Goal: Task Accomplishment & Management: Manage account settings

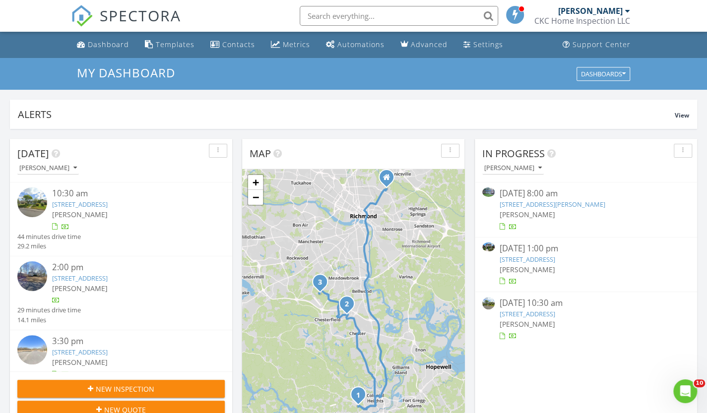
click at [534, 262] on link "3210 Park Ave, Richmond, VA 23221" at bounding box center [528, 259] width 56 height 9
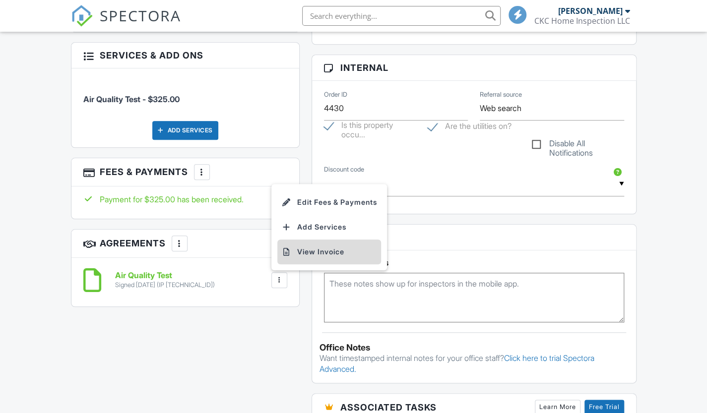
click at [314, 252] on li "View Invoice" at bounding box center [329, 252] width 104 height 25
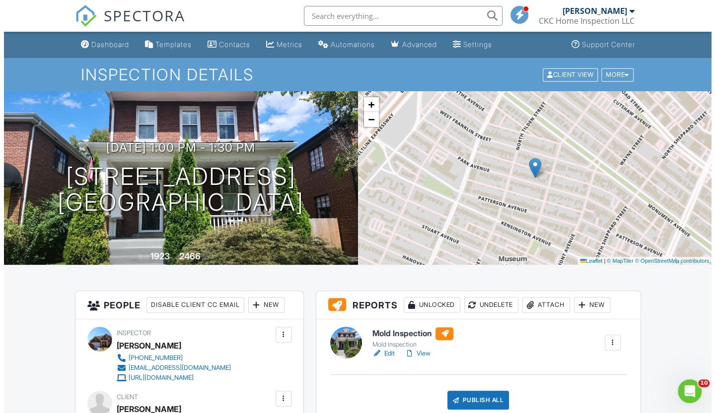
scroll to position [149, 0]
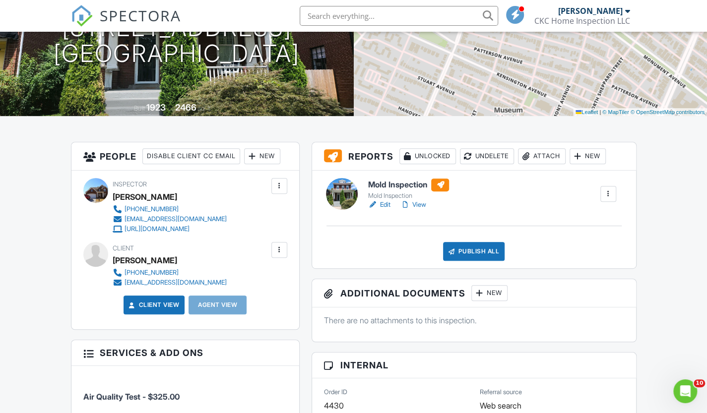
click at [558, 161] on div "Attach" at bounding box center [542, 156] width 48 height 16
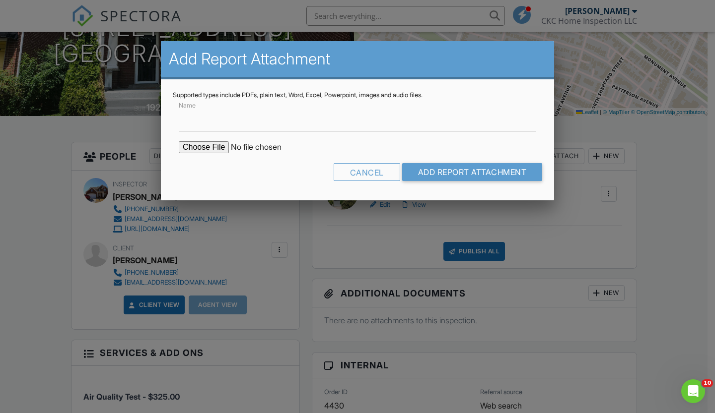
click at [220, 148] on input "file" at bounding box center [263, 147] width 169 height 12
type input "C:\fakepath\Invoice - 08_26_2025 1_00 pm - 3210 Park Ave.pdf"
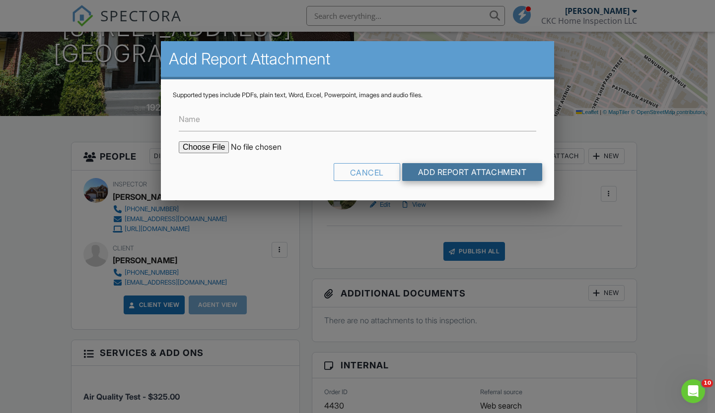
click at [455, 173] on input "Add Report Attachment" at bounding box center [472, 172] width 140 height 18
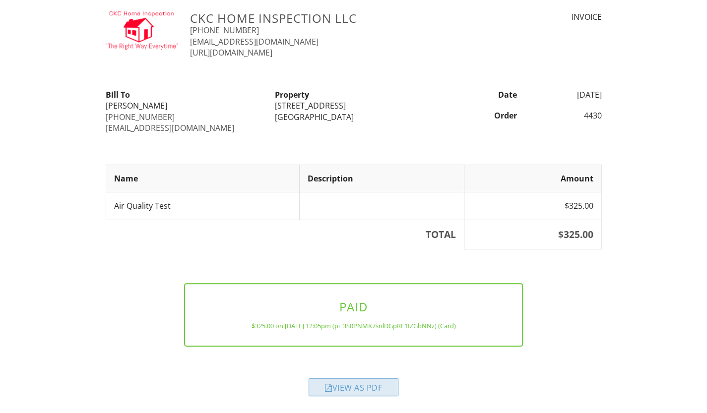
click at [348, 382] on div "View as PDF" at bounding box center [354, 388] width 90 height 18
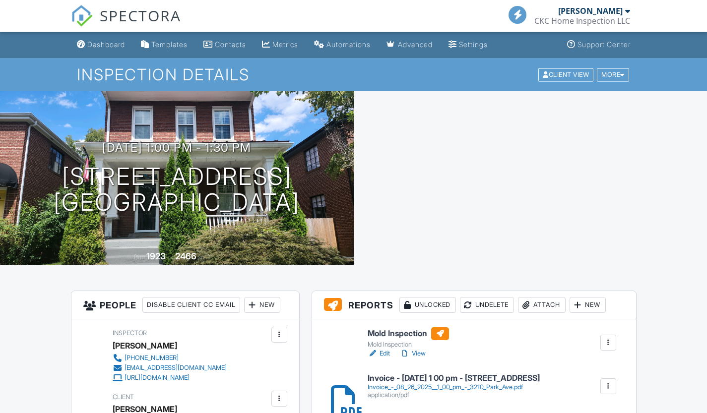
click at [553, 297] on div "Attach" at bounding box center [542, 305] width 48 height 16
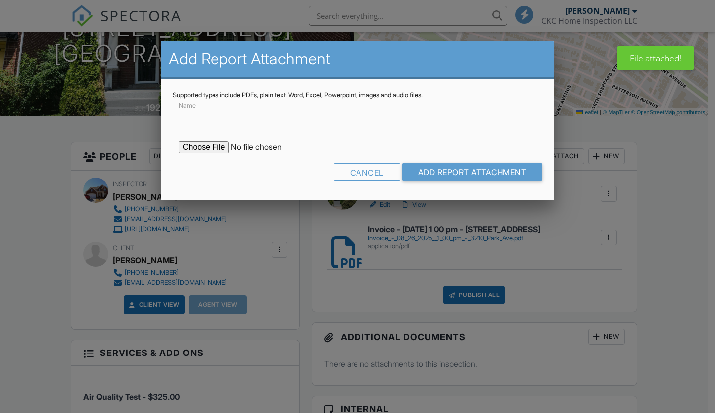
click at [204, 145] on input "file" at bounding box center [263, 147] width 169 height 12
type input "C:\fakepath\3210 Park Avenue -Mold Report.pdf"
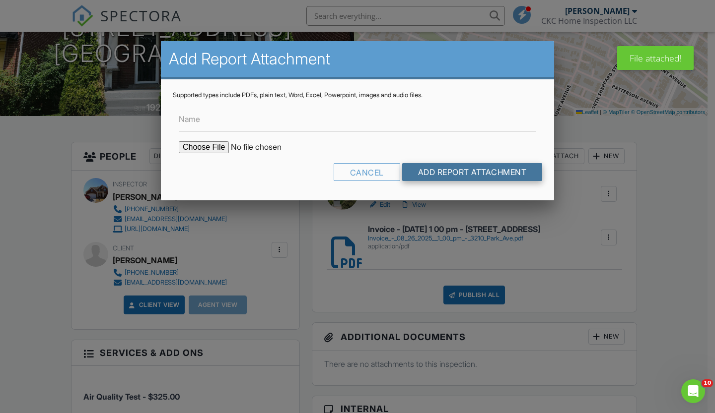
click at [501, 170] on input "Add Report Attachment" at bounding box center [472, 172] width 140 height 18
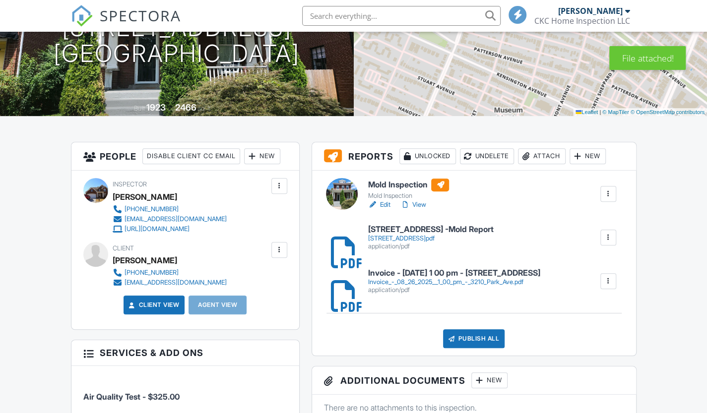
click at [392, 187] on h6 "Mold Inspection" at bounding box center [408, 185] width 81 height 13
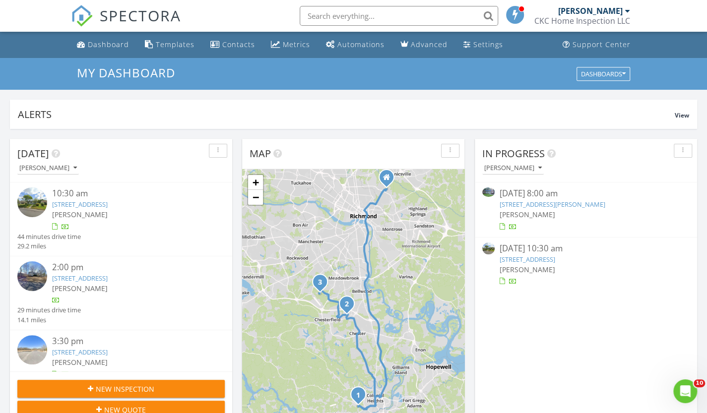
click at [527, 263] on link "20605 Willowdale Dr, VA 23803" at bounding box center [528, 259] width 56 height 9
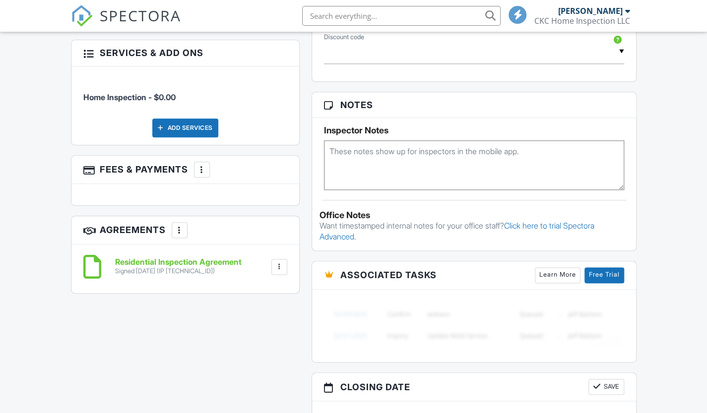
click at [279, 266] on div at bounding box center [279, 267] width 10 height 10
click at [279, 267] on div at bounding box center [279, 267] width 10 height 10
click at [0, 247] on div "Dashboard Templates Contacts Metrics Automations Advanced Settings Support Cent…" at bounding box center [353, 157] width 707 height 1408
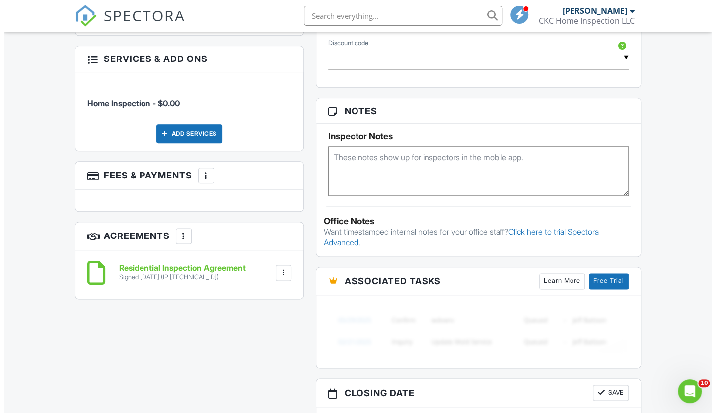
scroll to position [595, 0]
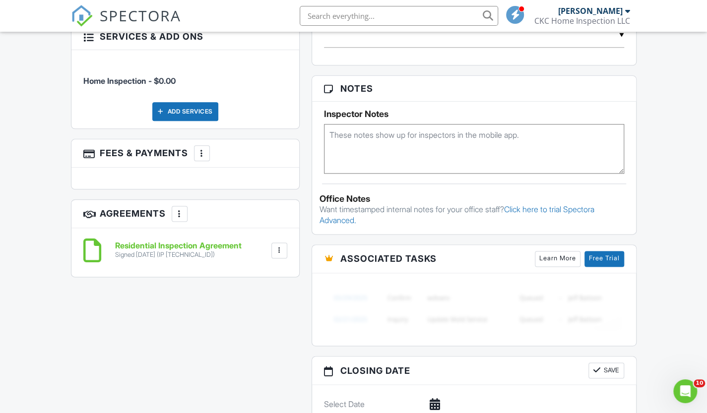
click at [185, 214] on div at bounding box center [180, 214] width 10 height 10
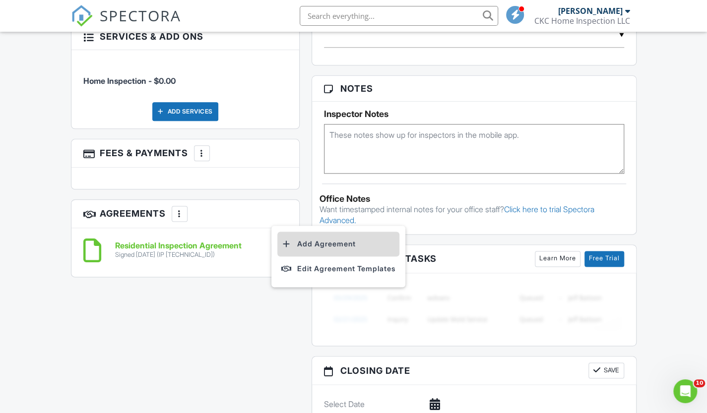
click at [308, 243] on li "Add Agreement" at bounding box center [338, 244] width 122 height 25
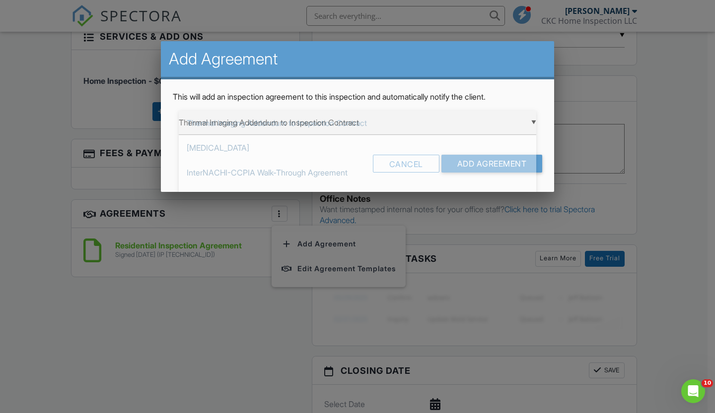
click at [433, 131] on div "▼ Thermal Imaging Addendum to Inspection Contract Thermal Imaging Addendum to I…" at bounding box center [357, 123] width 357 height 24
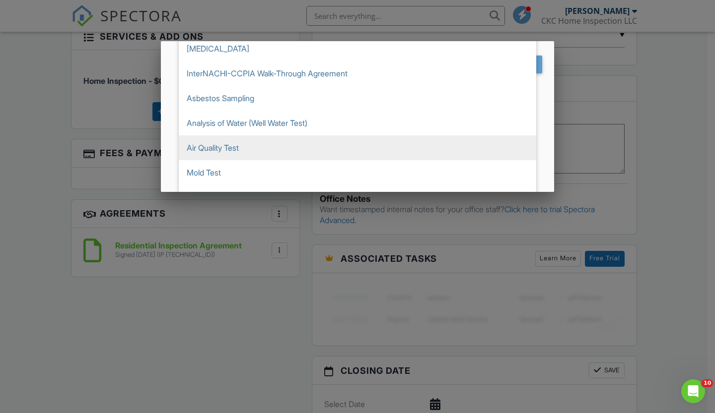
scroll to position [192, 0]
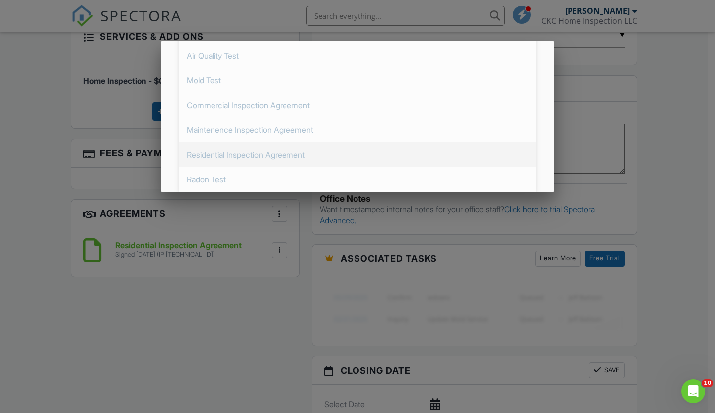
click at [277, 150] on span "Residential Inspection Agreement" at bounding box center [357, 154] width 357 height 25
type input "Residential Inspection Agreement"
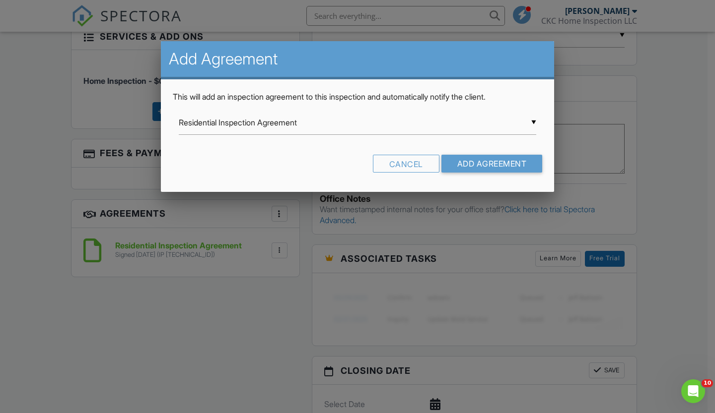
scroll to position [0, 0]
click at [473, 167] on input "Add Agreement" at bounding box center [491, 164] width 101 height 18
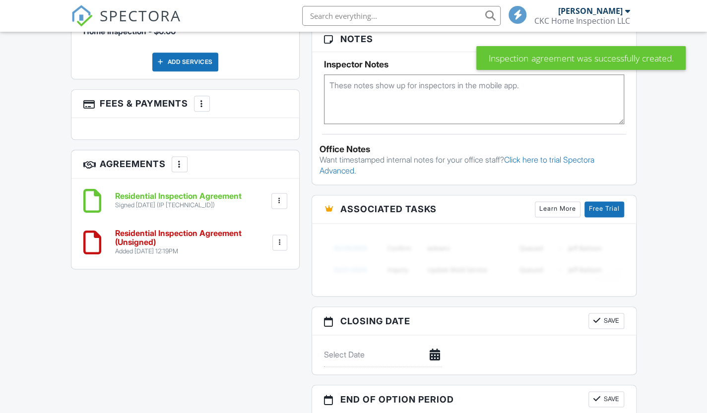
scroll to position [645, 0]
click at [279, 241] on div at bounding box center [280, 243] width 10 height 10
click at [261, 267] on li "Edit" at bounding box center [253, 270] width 57 height 25
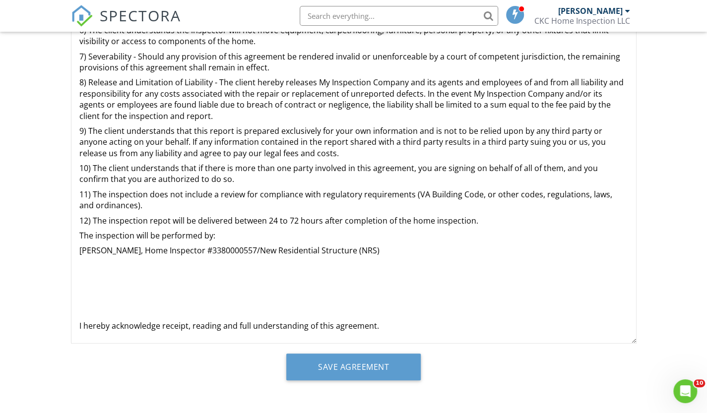
click at [502, 224] on p "12) The inspection repot will be delivered between 24 to 72 hours after complet…" at bounding box center [353, 220] width 549 height 11
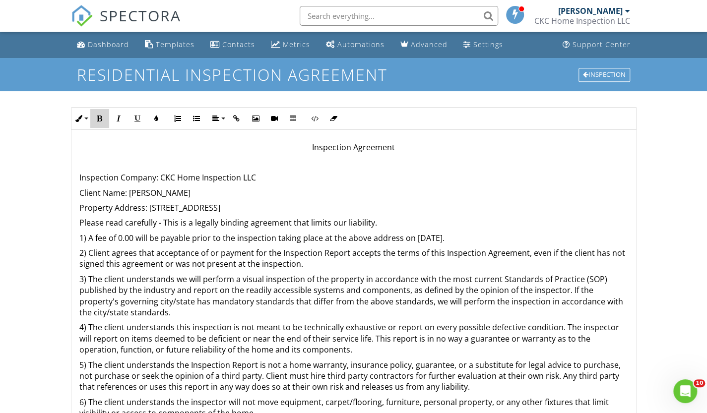
click at [102, 116] on icon "button" at bounding box center [99, 118] width 7 height 7
click at [114, 119] on button "Italic" at bounding box center [118, 118] width 19 height 19
click at [134, 120] on icon "button" at bounding box center [137, 118] width 7 height 7
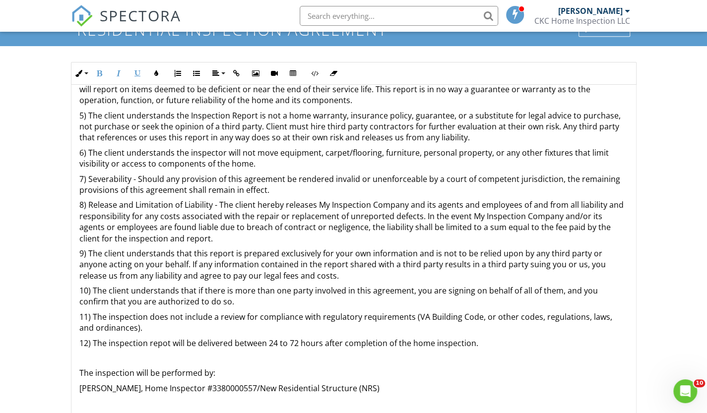
scroll to position [149, 0]
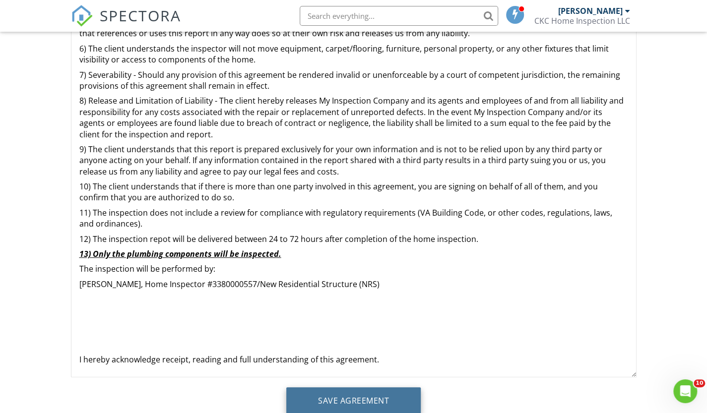
click at [349, 403] on input "Save Agreement" at bounding box center [353, 401] width 134 height 27
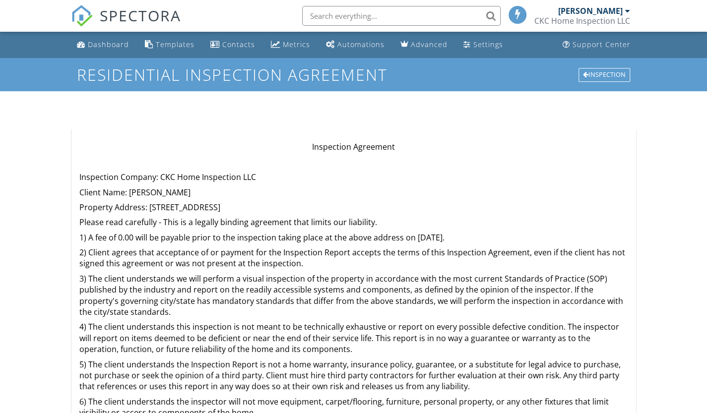
scroll to position [149, 0]
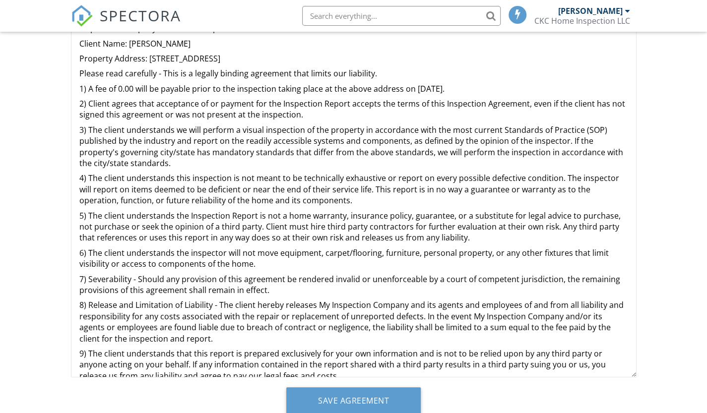
click at [112, 43] on p "Client Name: [PERSON_NAME]" at bounding box center [353, 43] width 549 height 11
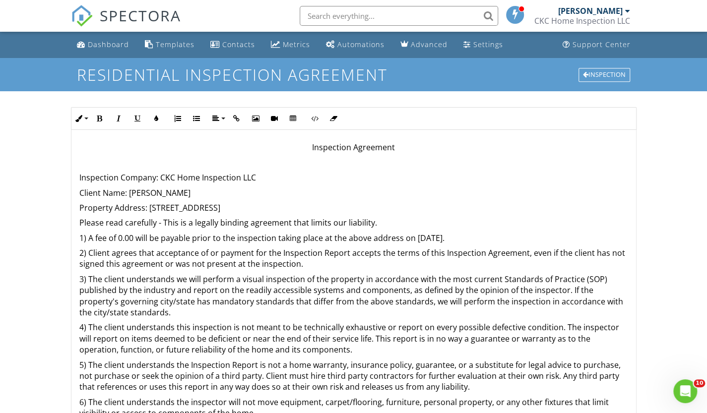
scroll to position [0, 0]
click at [112, 44] on div "Dashboard" at bounding box center [108, 44] width 41 height 9
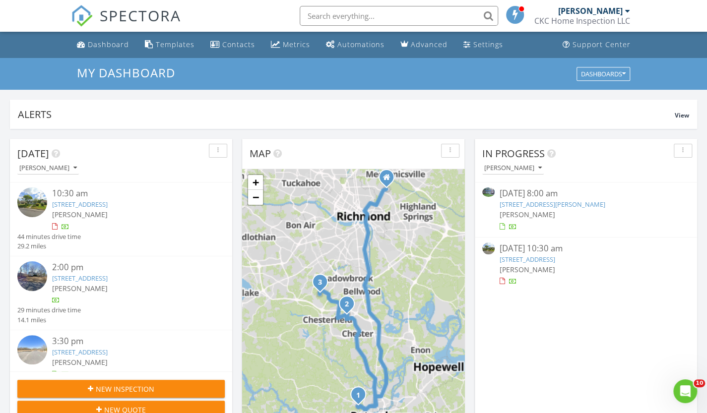
click at [548, 268] on span "[PERSON_NAME]" at bounding box center [528, 269] width 56 height 9
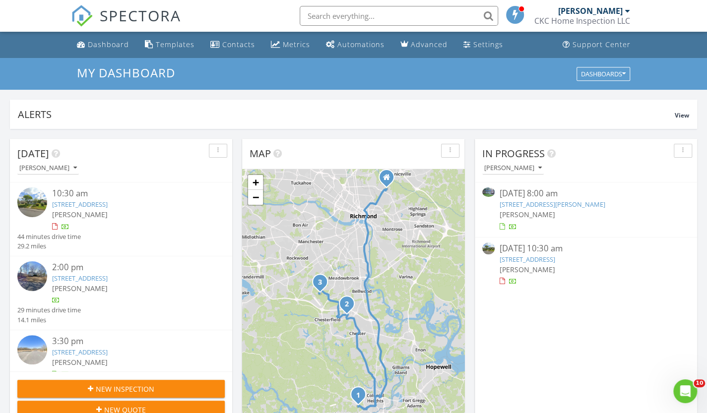
click at [521, 261] on link "[STREET_ADDRESS]" at bounding box center [528, 259] width 56 height 9
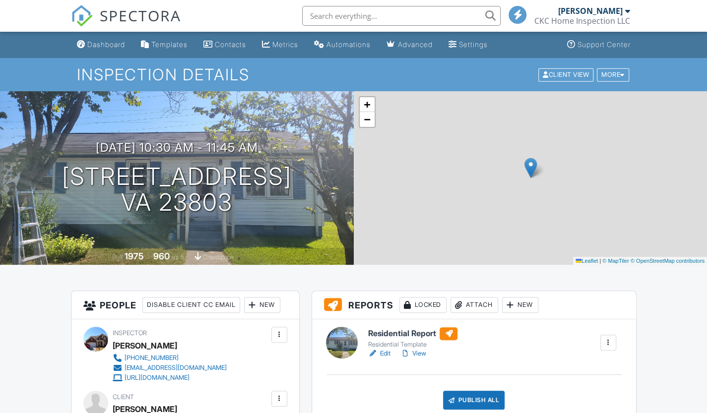
click at [391, 328] on h6 "Residential Report" at bounding box center [413, 334] width 90 height 13
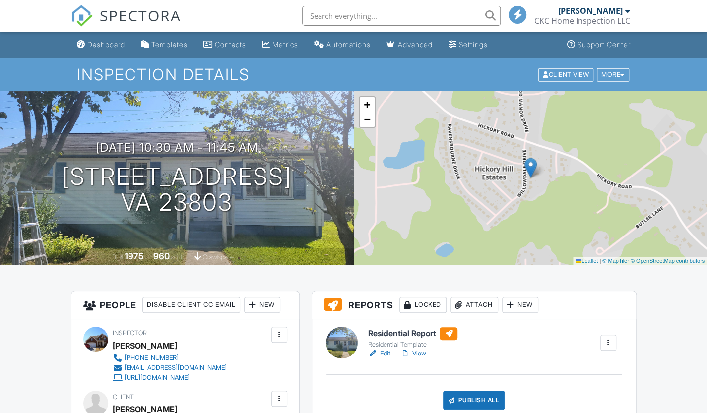
scroll to position [99, 0]
